Goal: Task Accomplishment & Management: Manage account settings

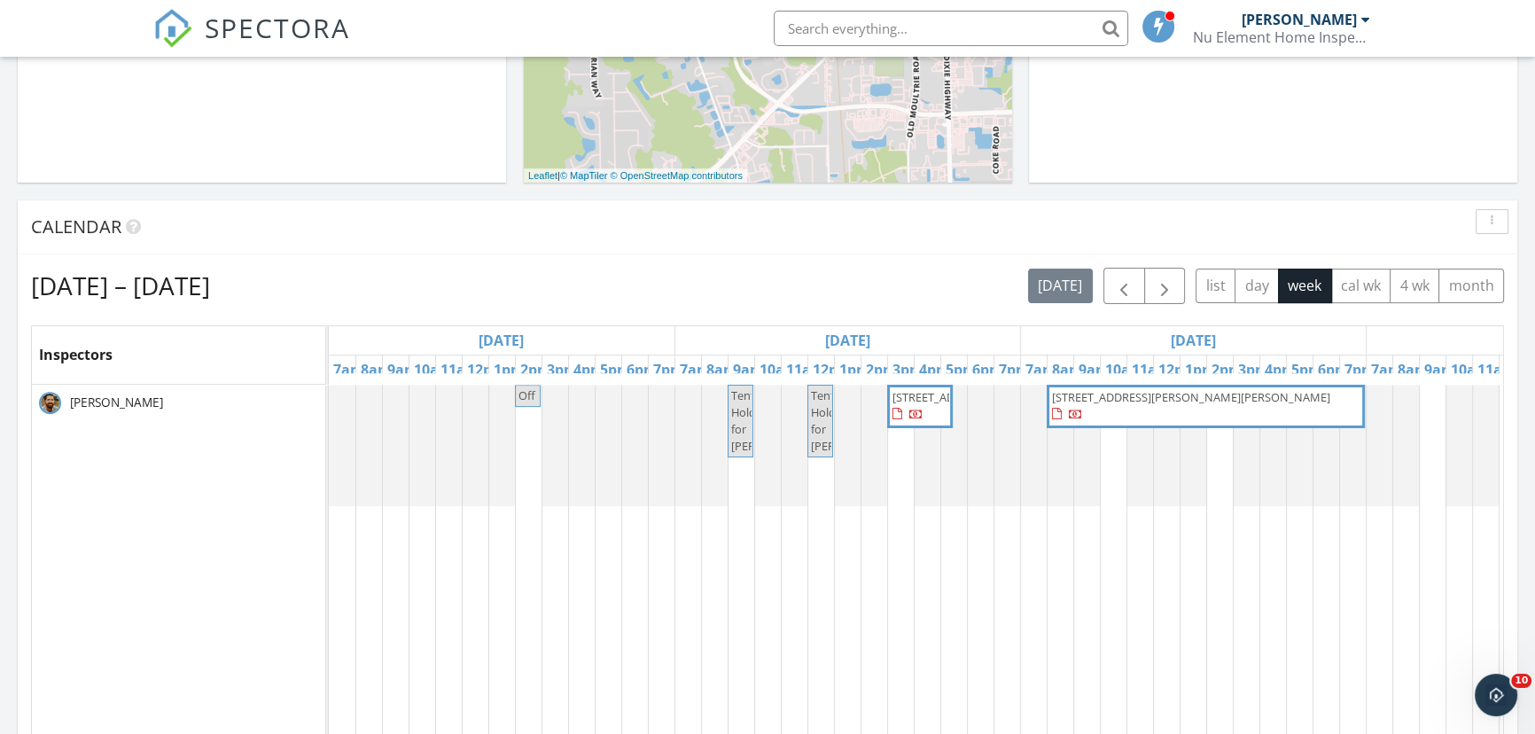
scroll to position [725, 0]
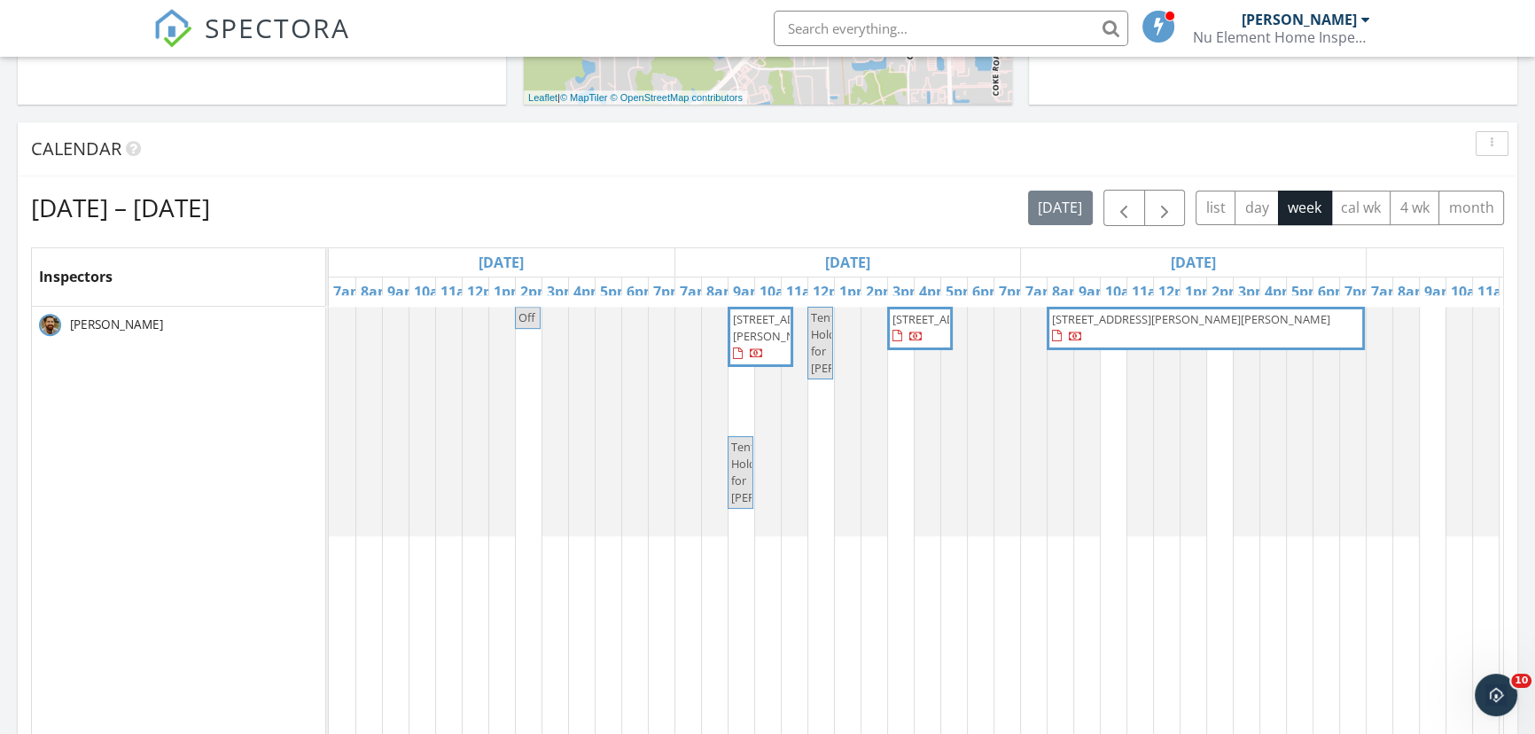
scroll to position [803, 0]
click at [743, 496] on span "Tentative Hold for Christine Matthaei" at bounding box center [776, 471] width 90 height 67
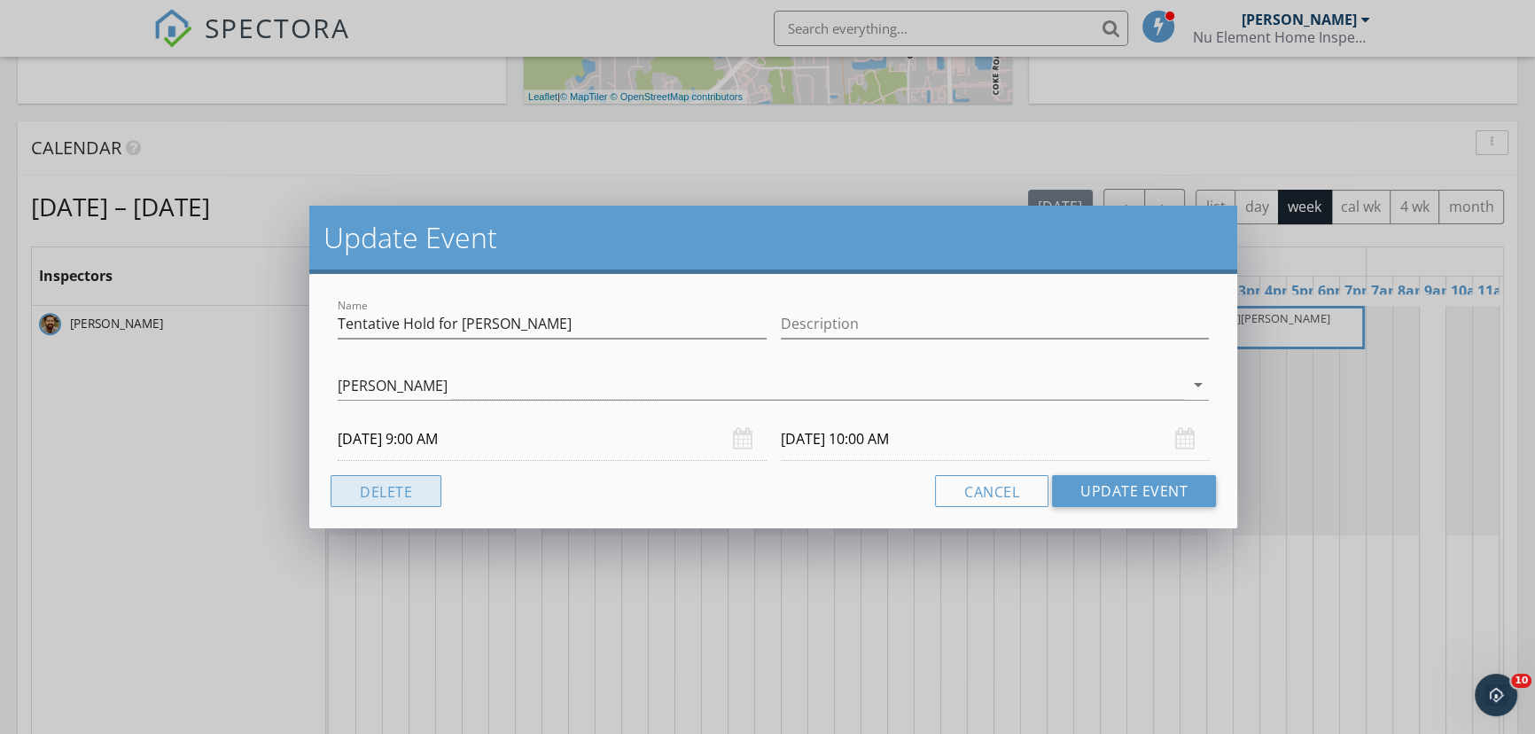
click at [411, 497] on button "Delete" at bounding box center [386, 491] width 111 height 32
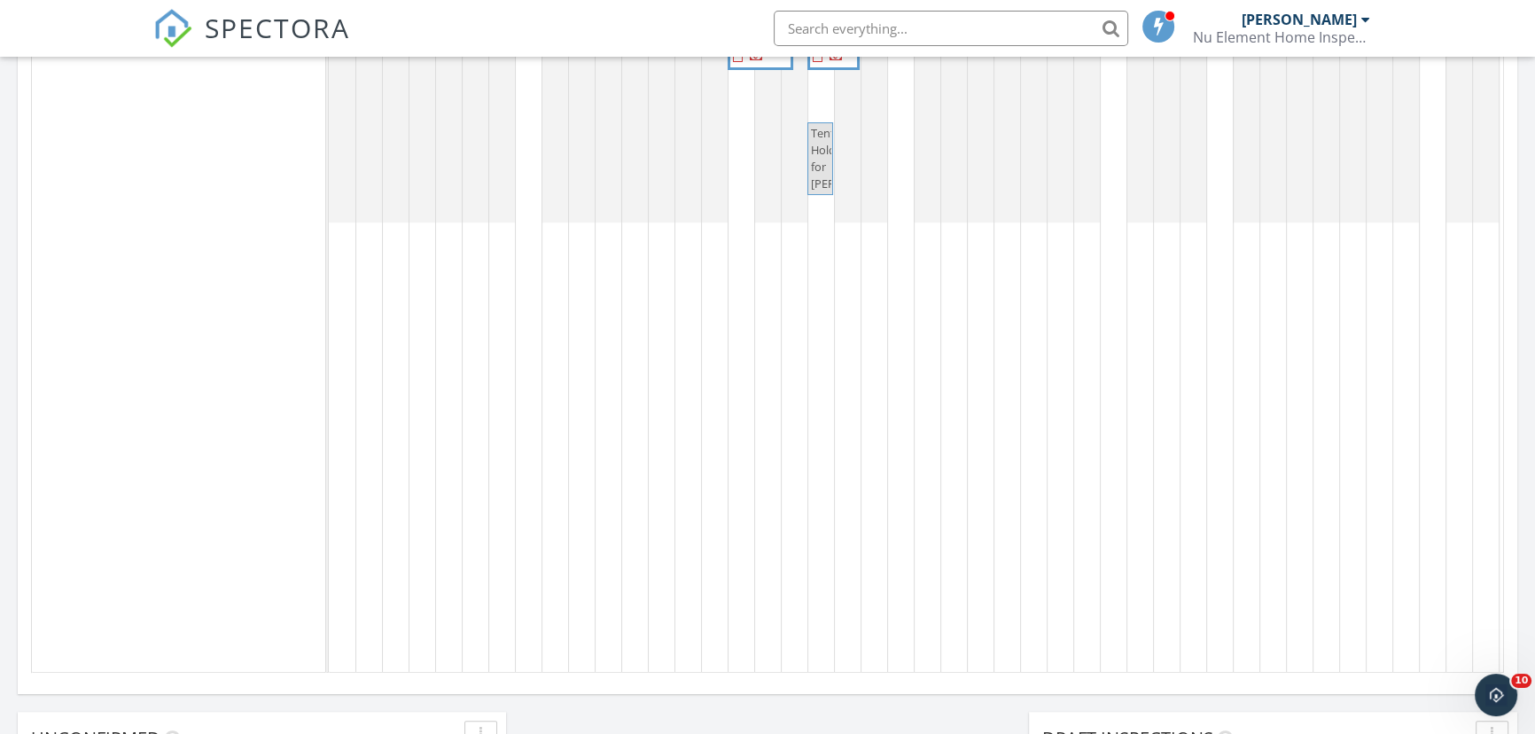
scroll to position [964, 0]
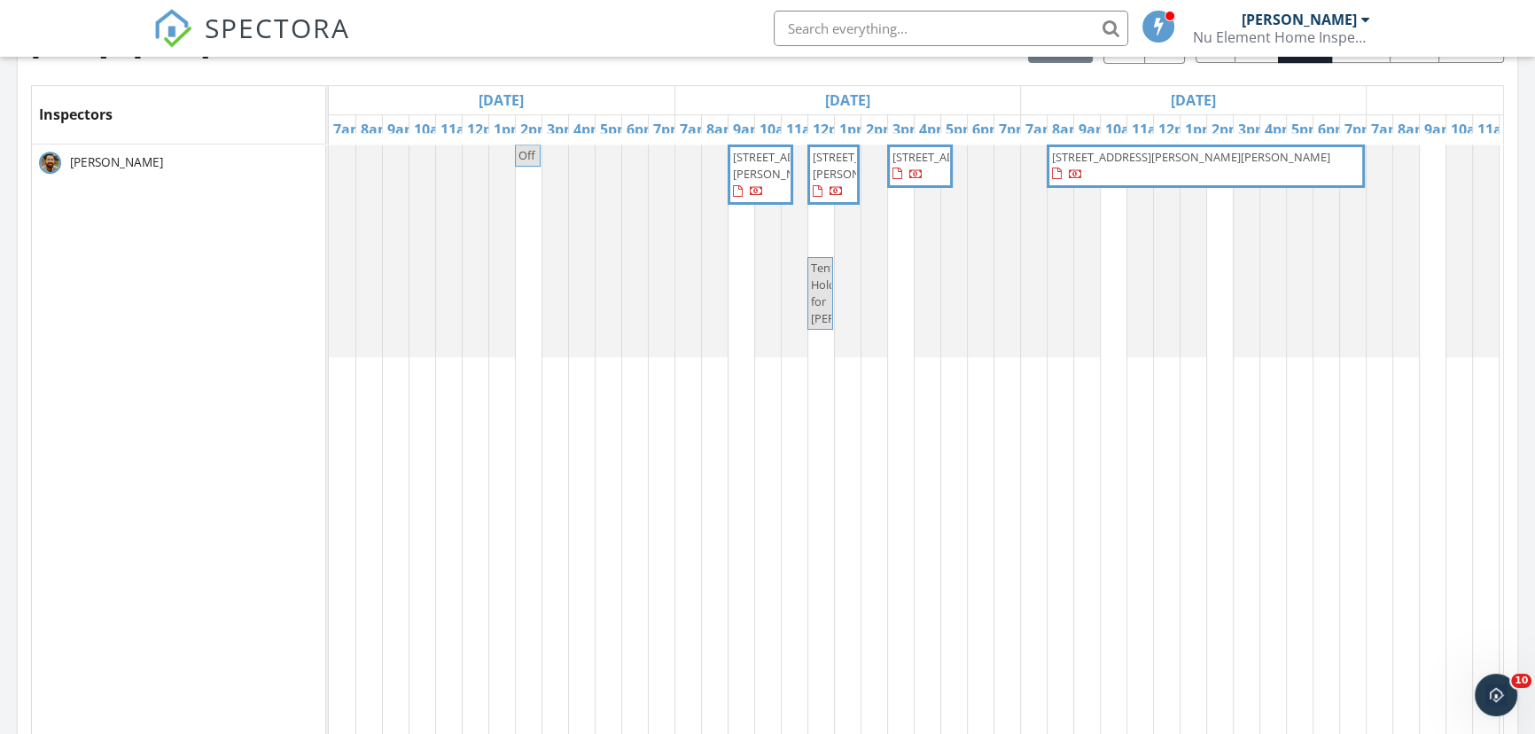
click at [818, 317] on span "Tentative Hold for Gabe Kling" at bounding box center [856, 293] width 90 height 67
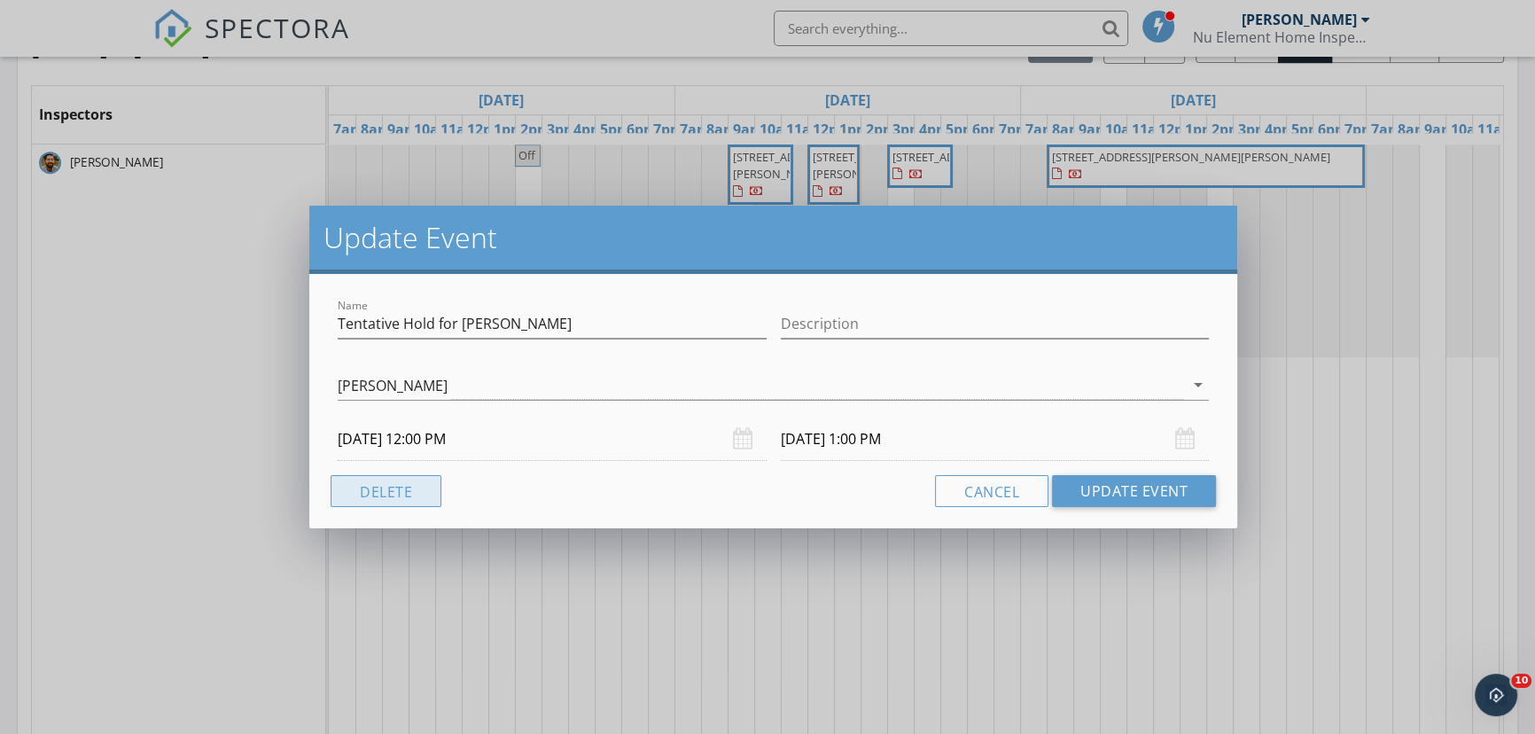
click at [394, 483] on button "Delete" at bounding box center [386, 491] width 111 height 32
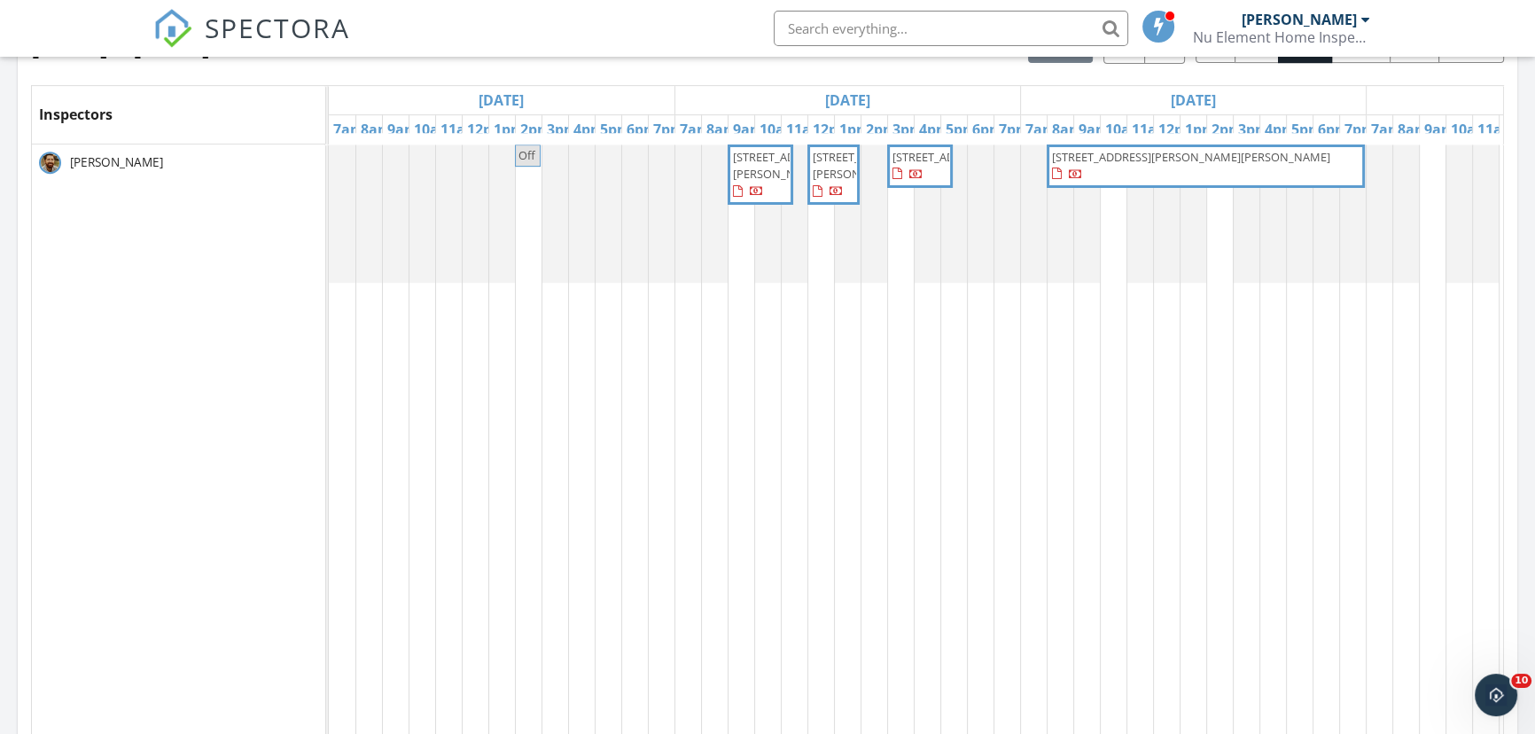
drag, startPoint x: 730, startPoint y: 211, endPoint x: 753, endPoint y: 215, distance: 23.3
click at [753, 201] on span "[STREET_ADDRESS][PERSON_NAME]" at bounding box center [760, 175] width 59 height 52
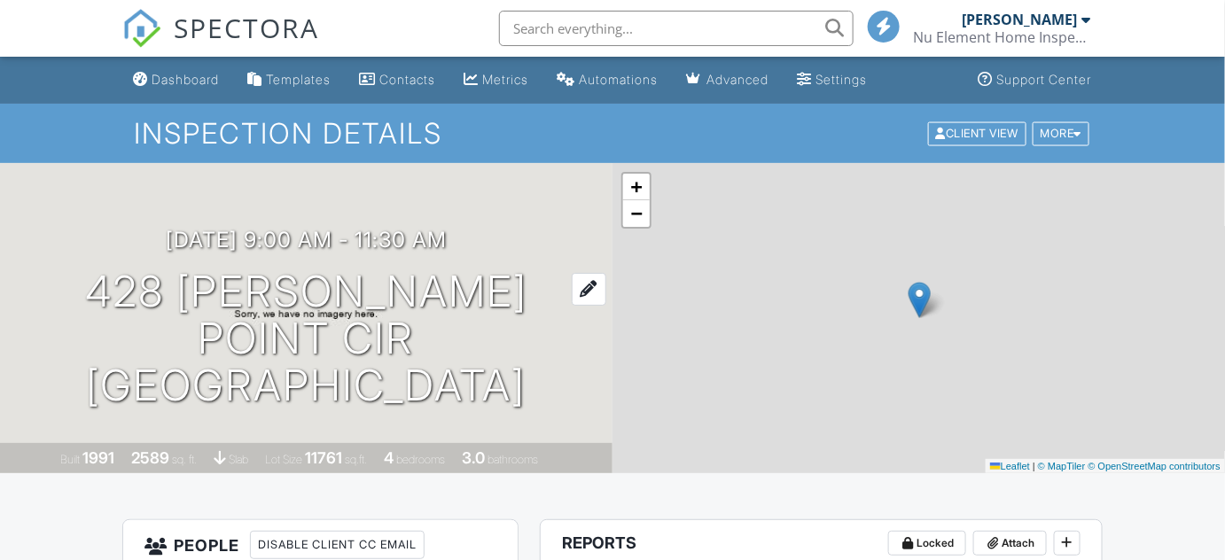
click at [355, 318] on h1 "428 Marsh Point Cir St. Augustine, FL 32080" at bounding box center [306, 339] width 556 height 140
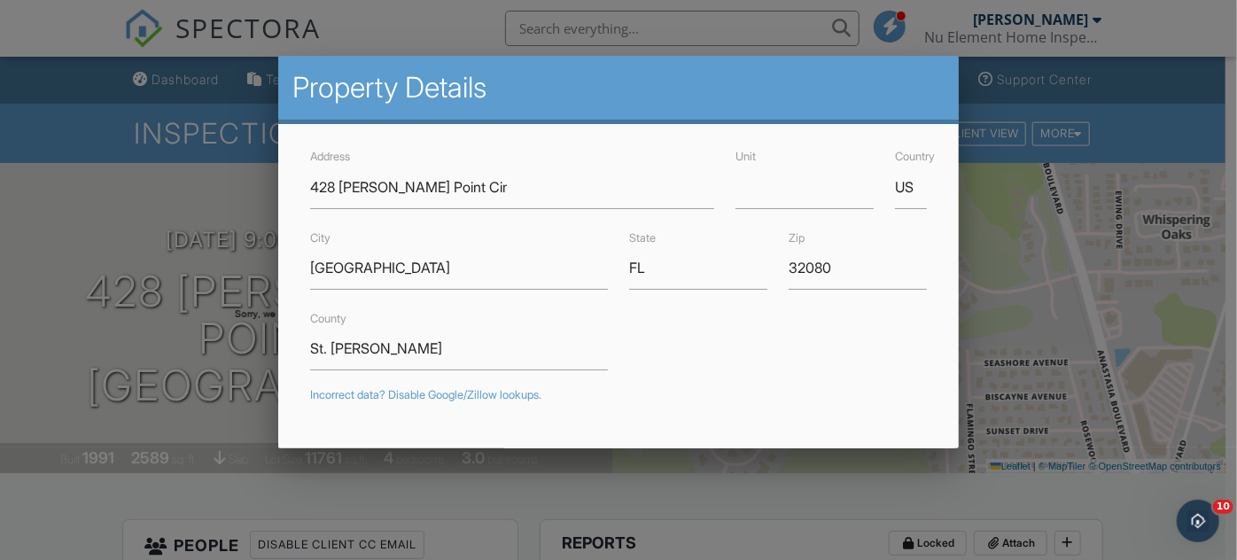
click at [222, 185] on div at bounding box center [618, 261] width 1237 height 700
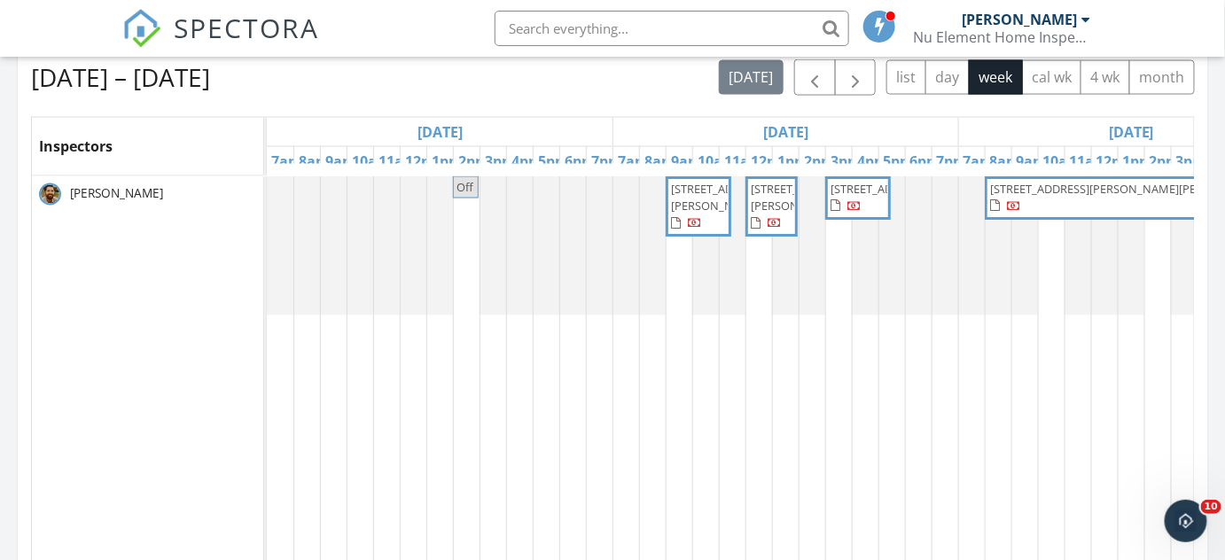
scroll to position [799, 0]
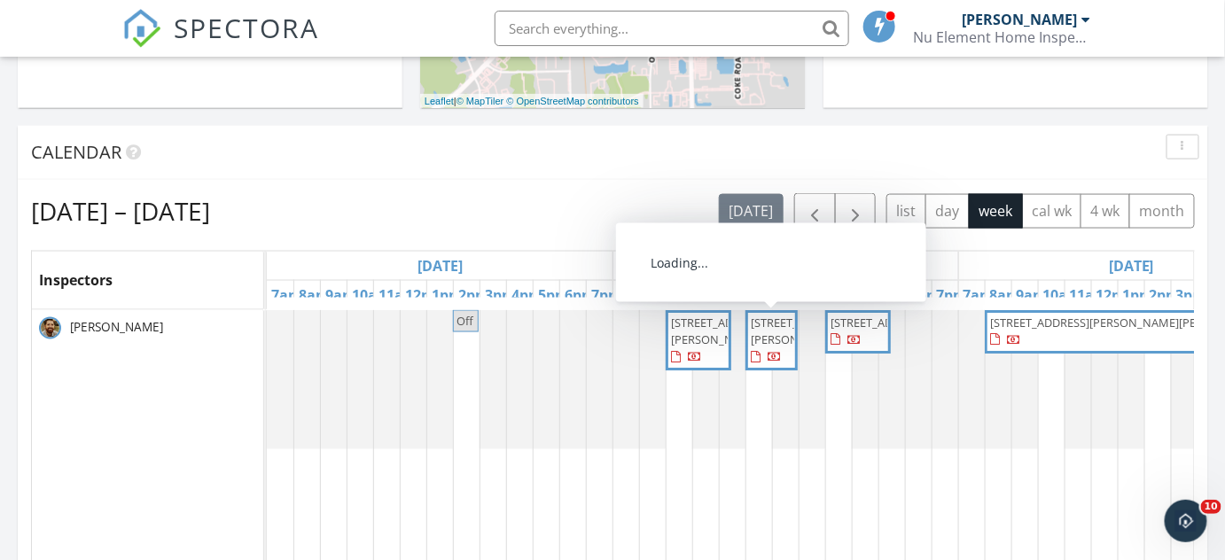
drag, startPoint x: 753, startPoint y: 368, endPoint x: 760, endPoint y: 358, distance: 12.1
click at [760, 347] on span "[STREET_ADDRESS][PERSON_NAME]" at bounding box center [800, 331] width 99 height 33
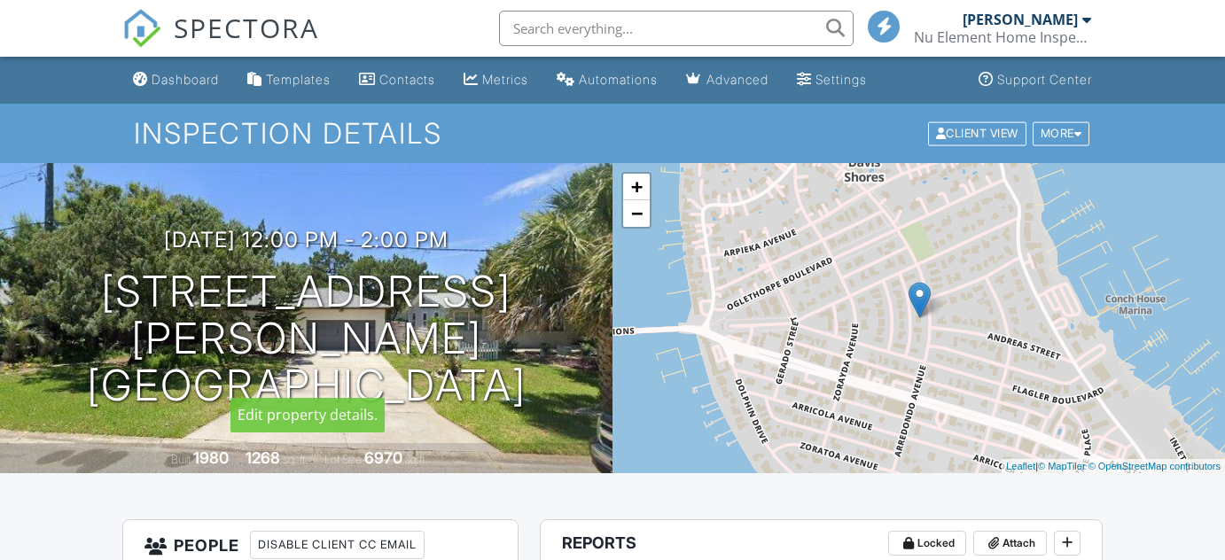
click at [262, 322] on h1 "[STREET_ADDRESS][PERSON_NAME] [GEOGRAPHIC_DATA]" at bounding box center [306, 339] width 556 height 140
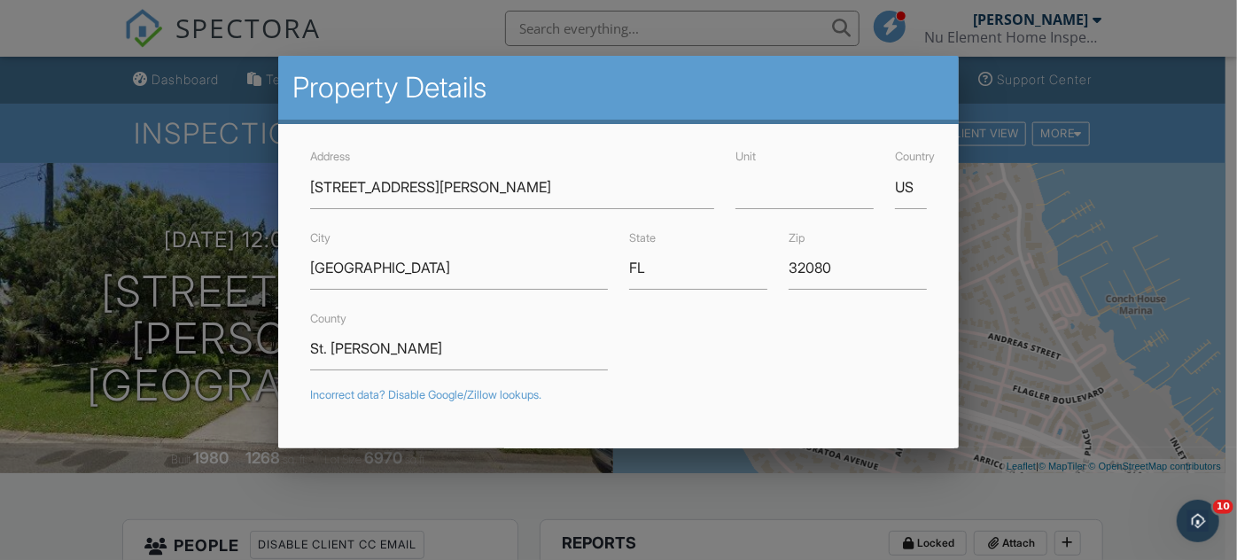
click at [80, 490] on div at bounding box center [618, 261] width 1237 height 700
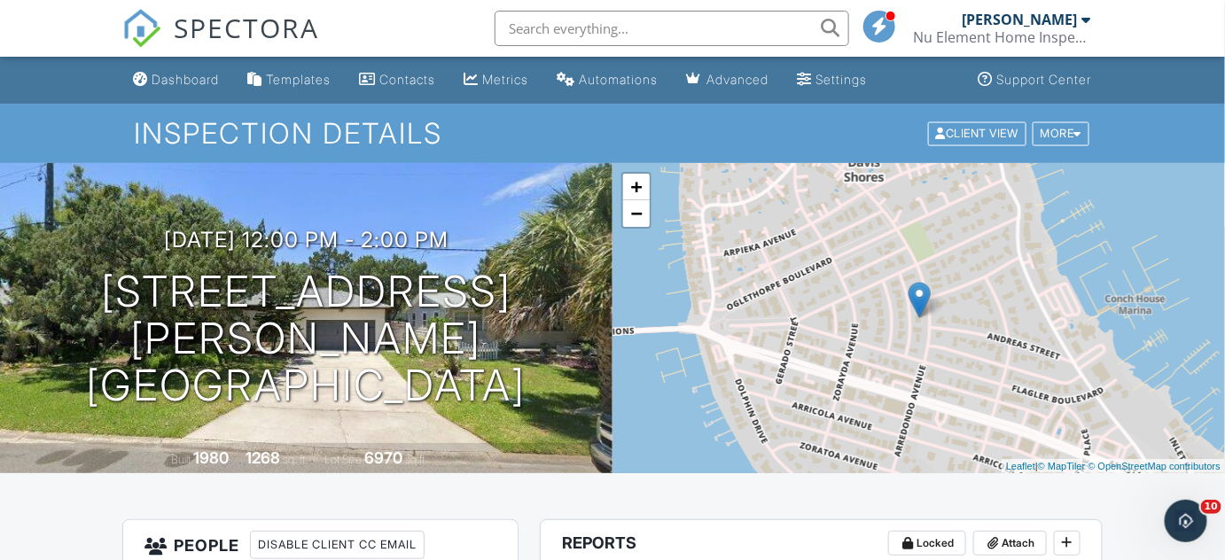
click at [1007, 27] on div "[PERSON_NAME]" at bounding box center [1020, 20] width 115 height 18
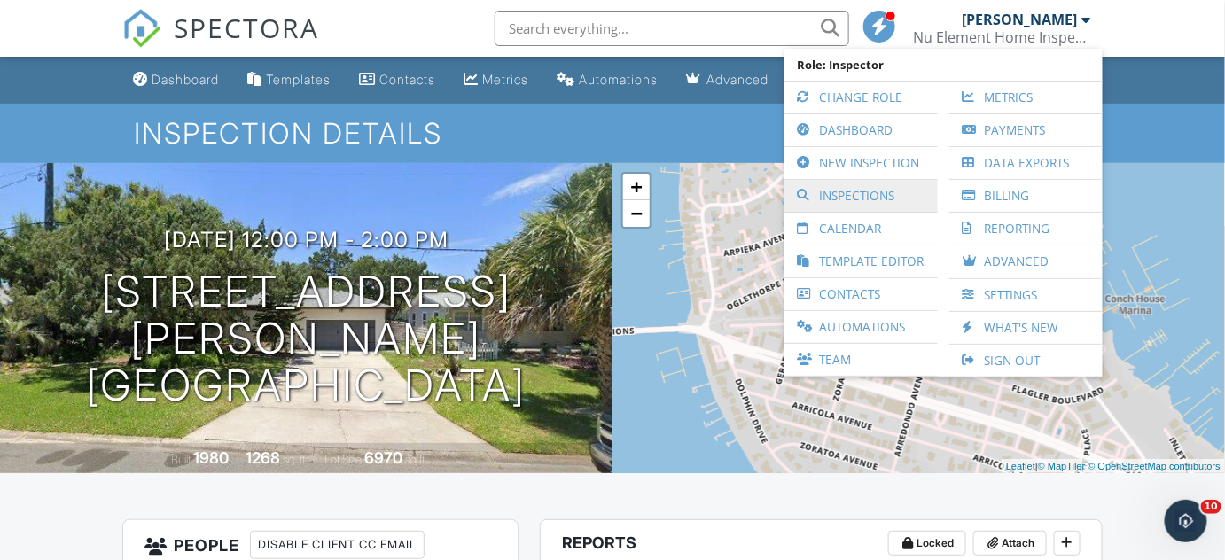
click at [866, 186] on link "Inspections" at bounding box center [861, 196] width 136 height 32
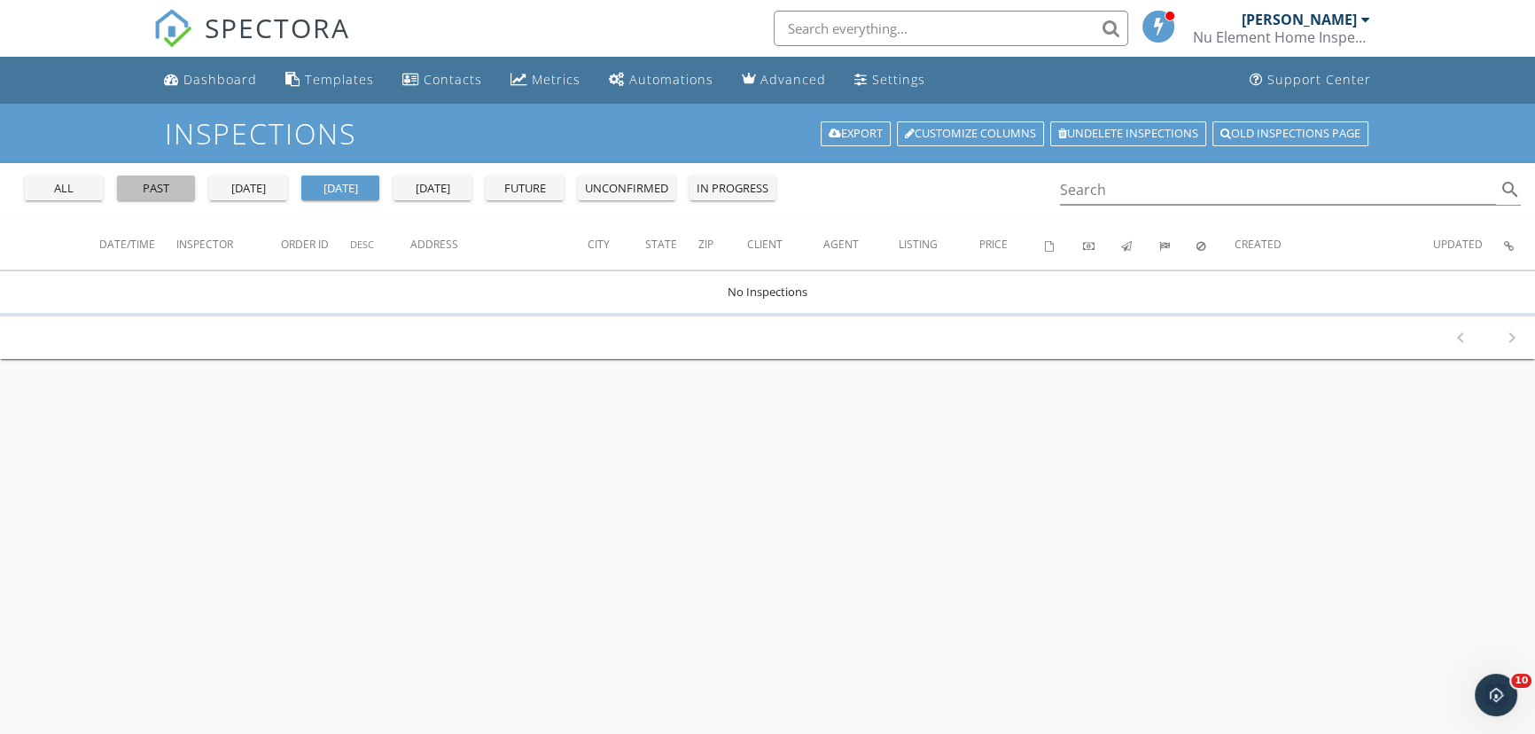
click at [160, 180] on div "past" at bounding box center [156, 189] width 64 height 18
click at [66, 185] on div "all" at bounding box center [64, 189] width 64 height 18
